Goal: Task Accomplishment & Management: Use online tool/utility

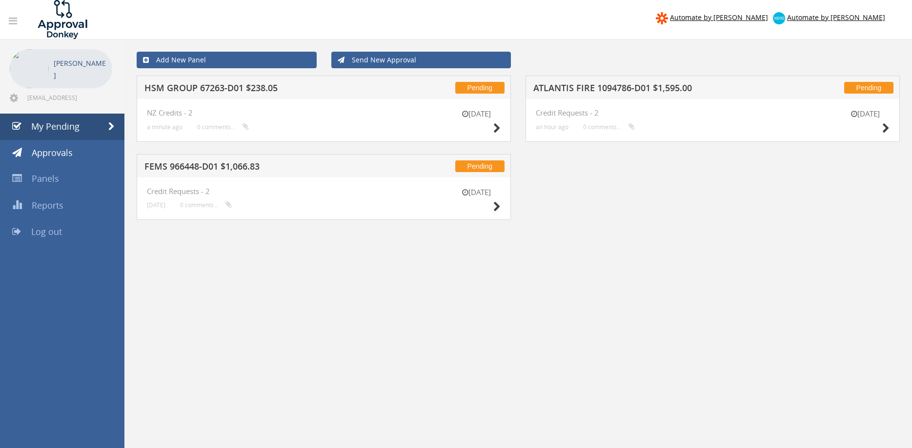
click at [239, 88] on h5 "HSM GROUP 67263-D01 $238.05" at bounding box center [269, 89] width 251 height 12
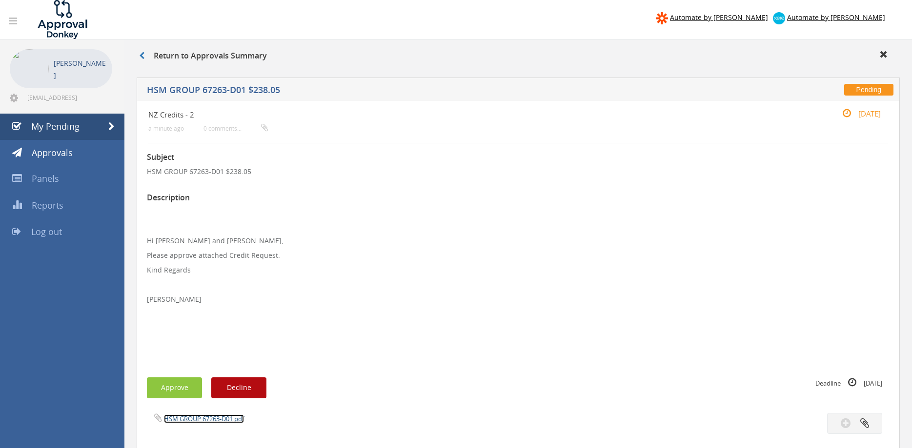
click at [218, 419] on link "HSM GROUP 67263-D01.pdf" at bounding box center [204, 419] width 80 height 9
click at [174, 388] on button "Approve" at bounding box center [174, 388] width 55 height 21
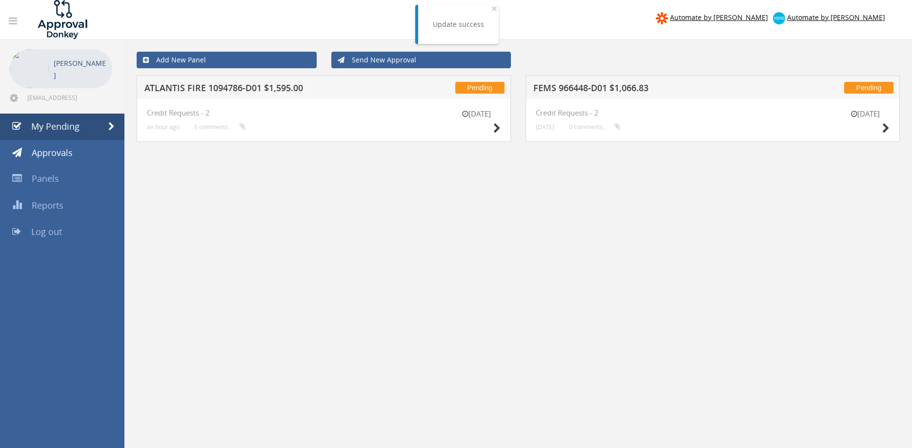
click at [233, 86] on h5 "ATLANTIS FIRE 1094786-D01 $1,595.00" at bounding box center [269, 89] width 251 height 12
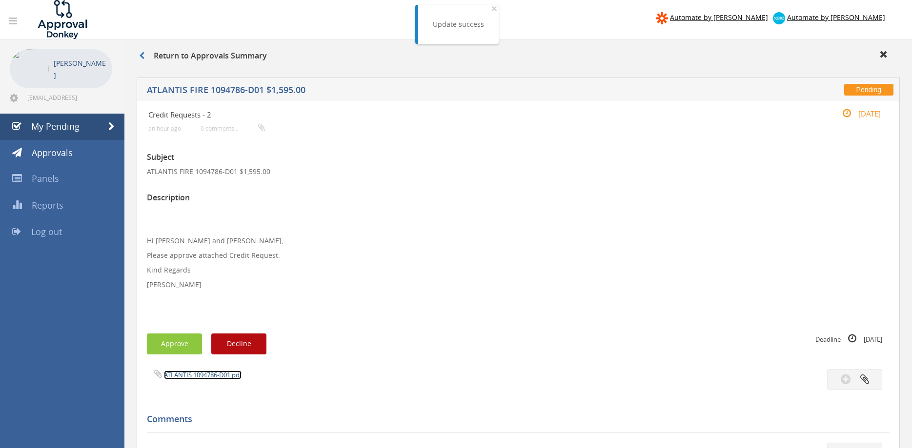
click at [220, 377] on link "ATLANTIS 1094786-D01.pdf" at bounding box center [203, 375] width 78 height 9
click at [190, 341] on button "Approve" at bounding box center [174, 344] width 55 height 21
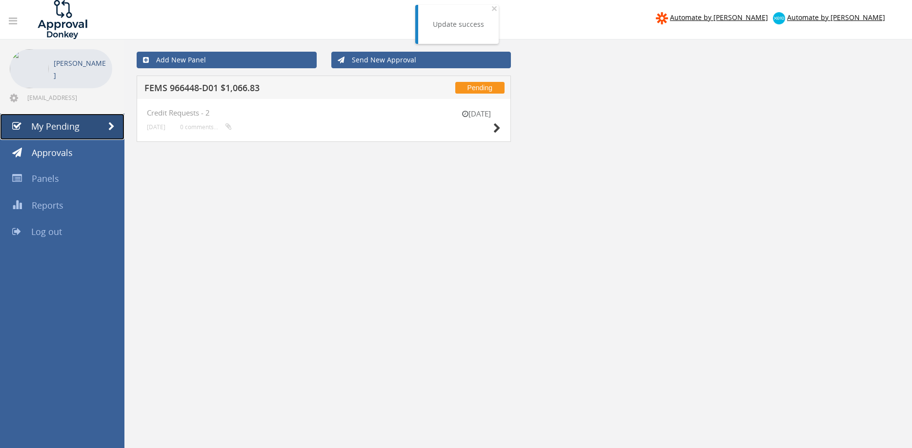
click at [76, 120] on link "My Pending" at bounding box center [62, 127] width 124 height 26
click at [56, 128] on span "My Pending" at bounding box center [55, 126] width 48 height 12
